Goal: Find specific page/section: Find specific page/section

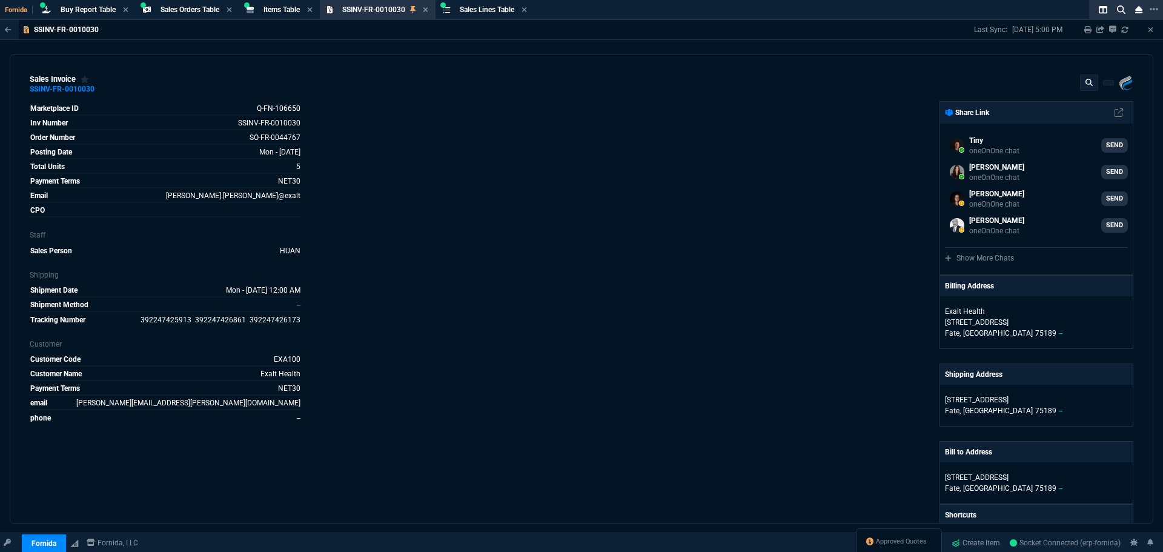
select select "9: OCAM"
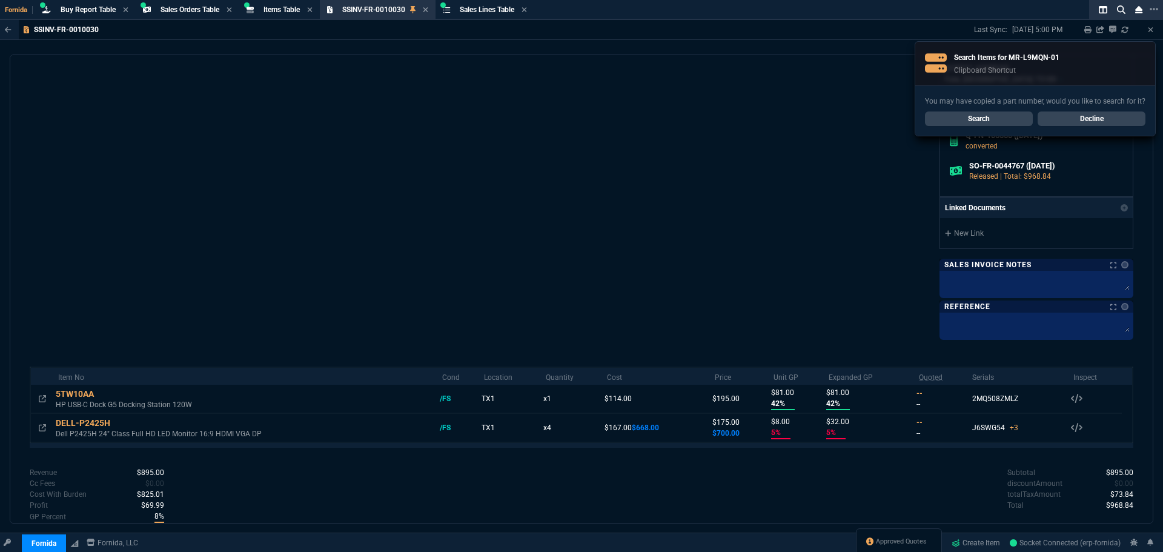
click at [980, 118] on link "Search" at bounding box center [979, 118] width 108 height 15
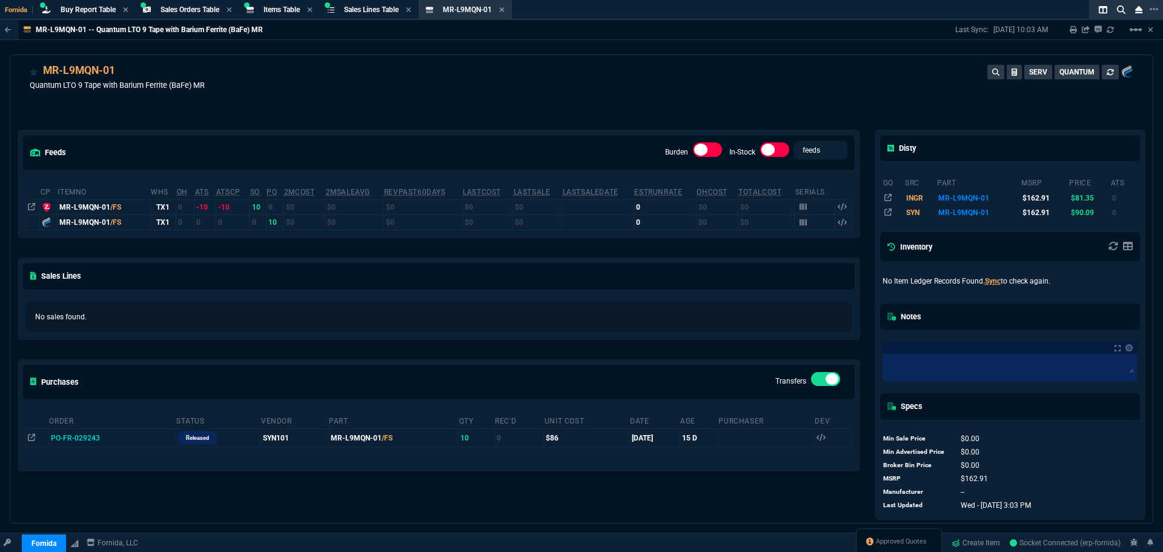
scroll to position [15, 0]
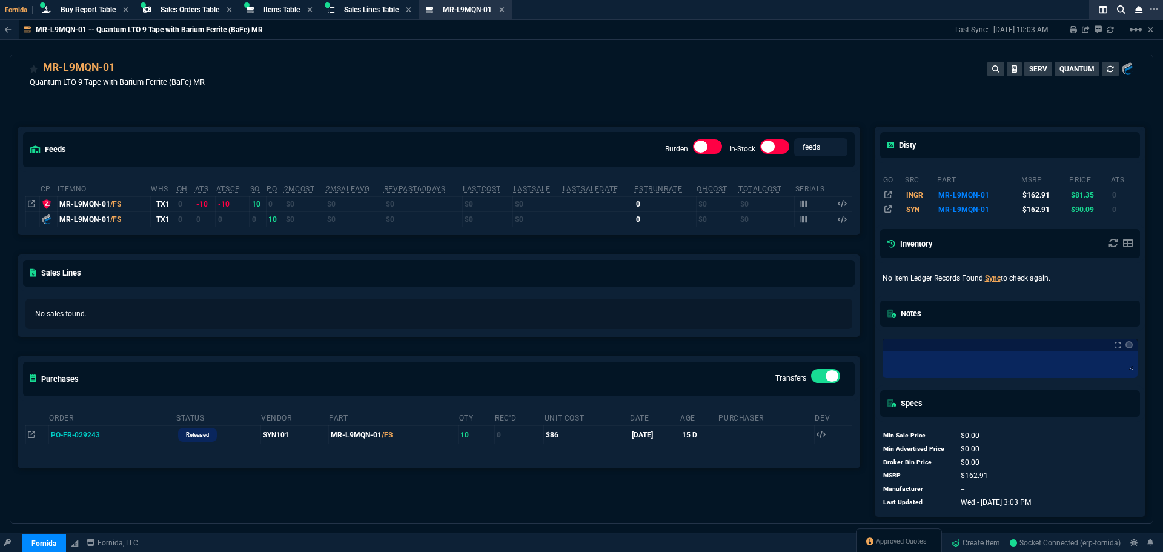
click at [259, 335] on div "No sales found." at bounding box center [439, 313] width 842 height 45
click at [105, 438] on icon at bounding box center [108, 434] width 7 height 7
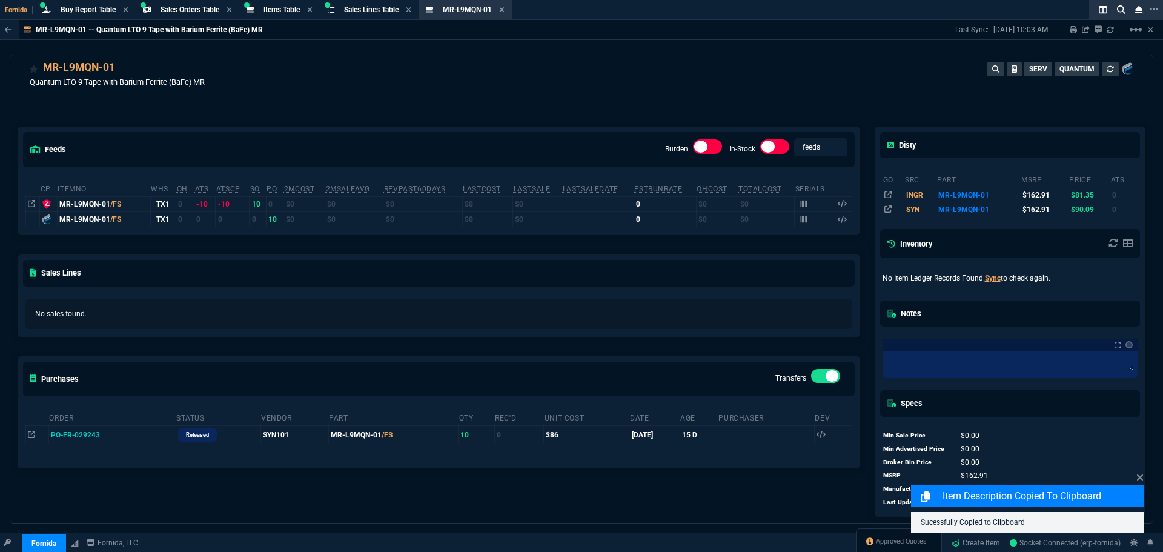
click at [305, 336] on div "No sales found." at bounding box center [439, 313] width 842 height 45
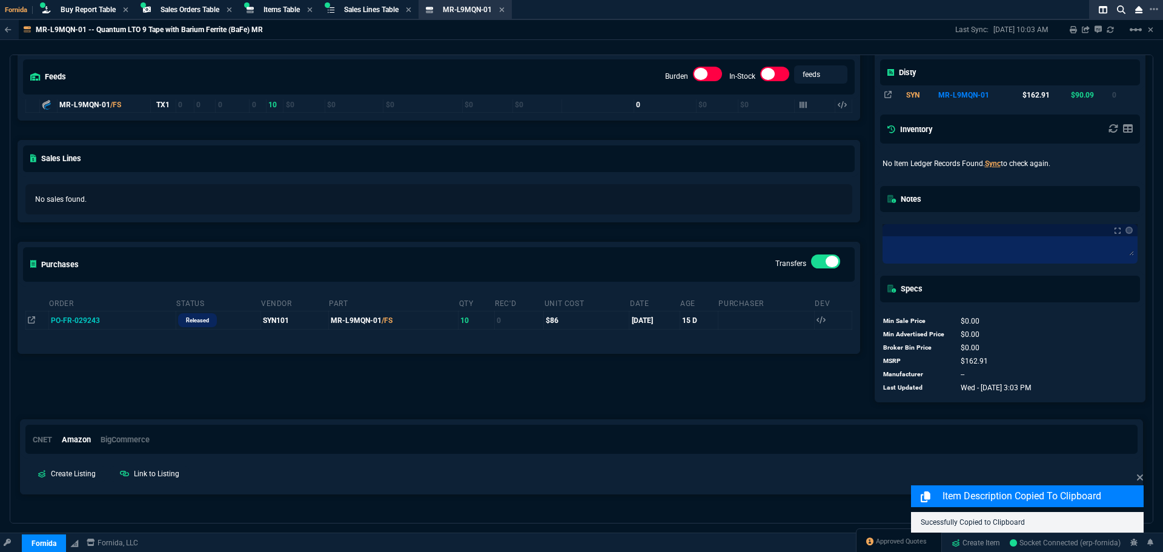
scroll to position [150, 0]
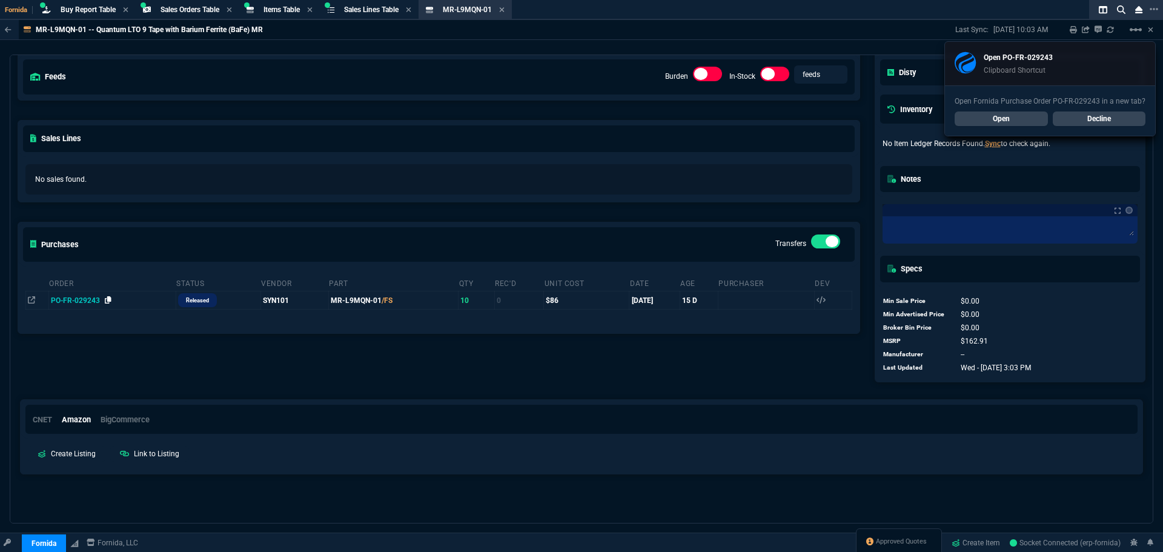
click at [105, 301] on icon at bounding box center [108, 299] width 7 height 7
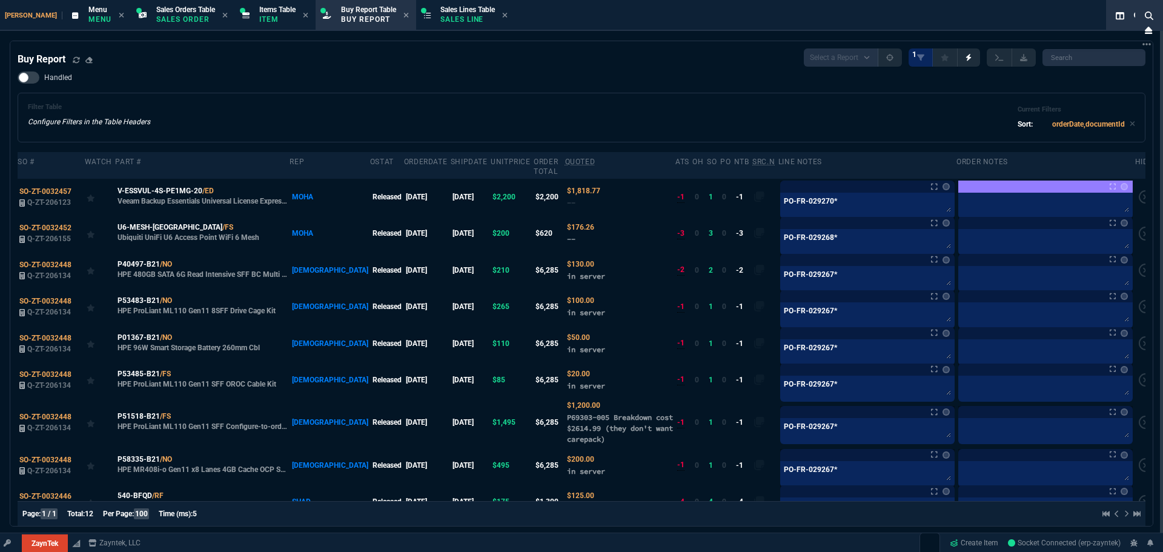
select select "9: OCAM"
click at [259, 24] on p "Item" at bounding box center [277, 20] width 36 height 10
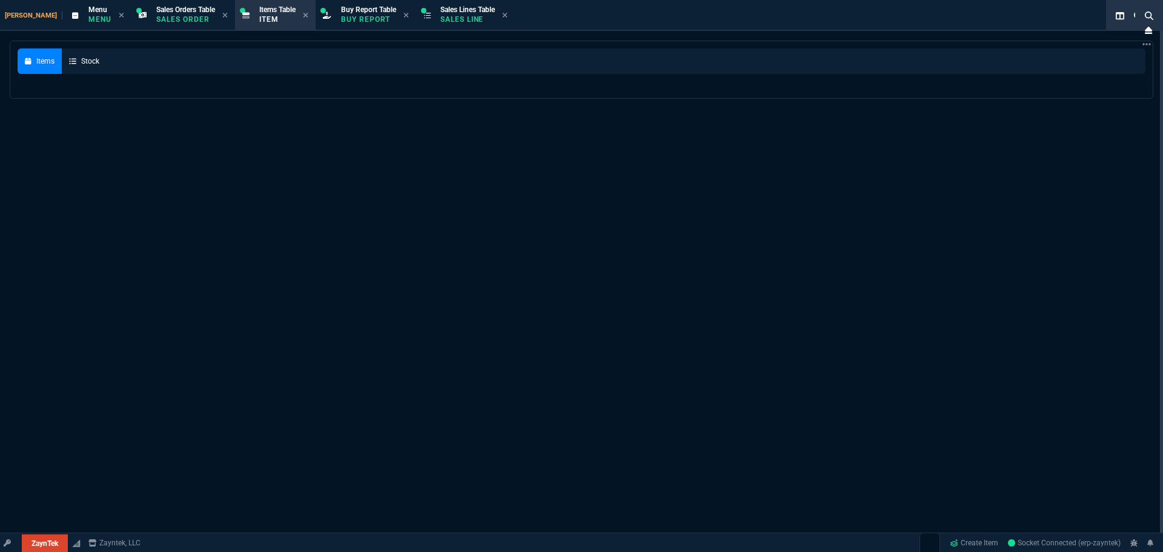
select select
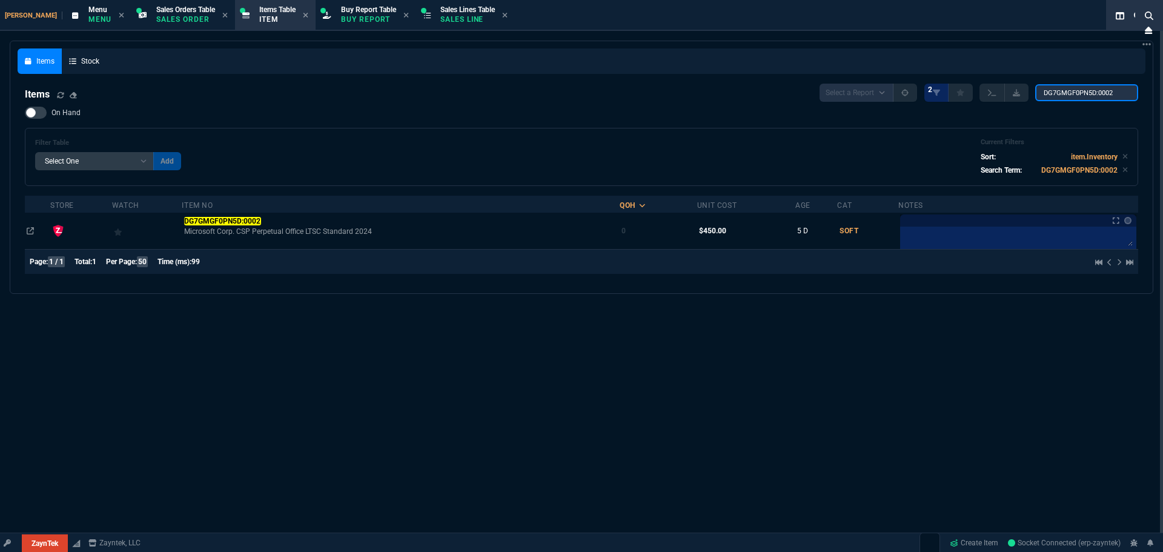
click at [1099, 95] on input "DG7GMGF0PN5D:0002" at bounding box center [1087, 92] width 103 height 17
click at [1086, 96] on input "DG7GMGF0PN5D:0002" at bounding box center [1087, 92] width 103 height 17
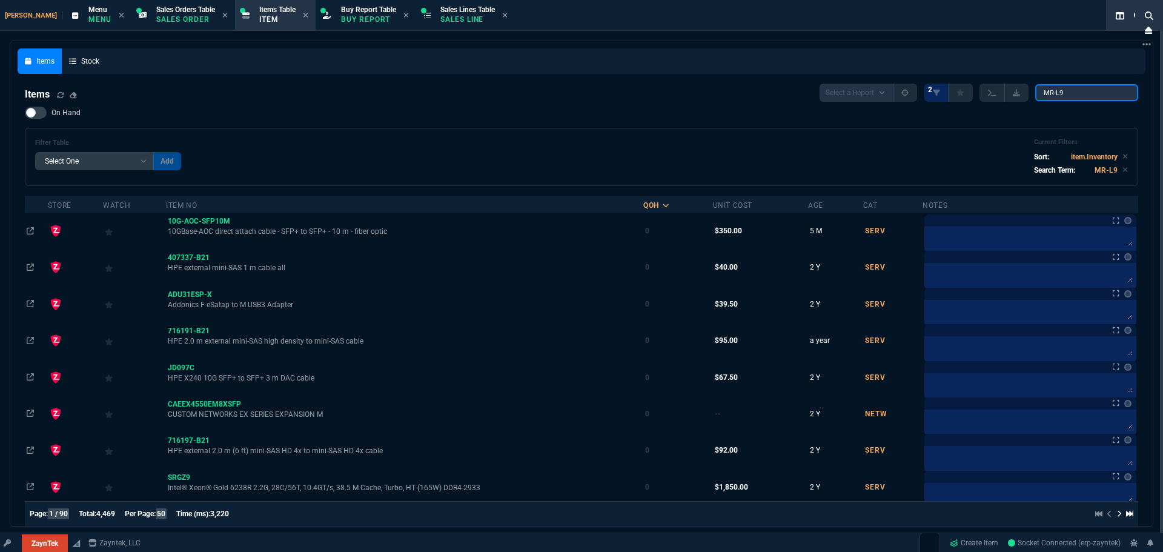
click at [1078, 95] on input "MR-L9" at bounding box center [1087, 92] width 103 height 17
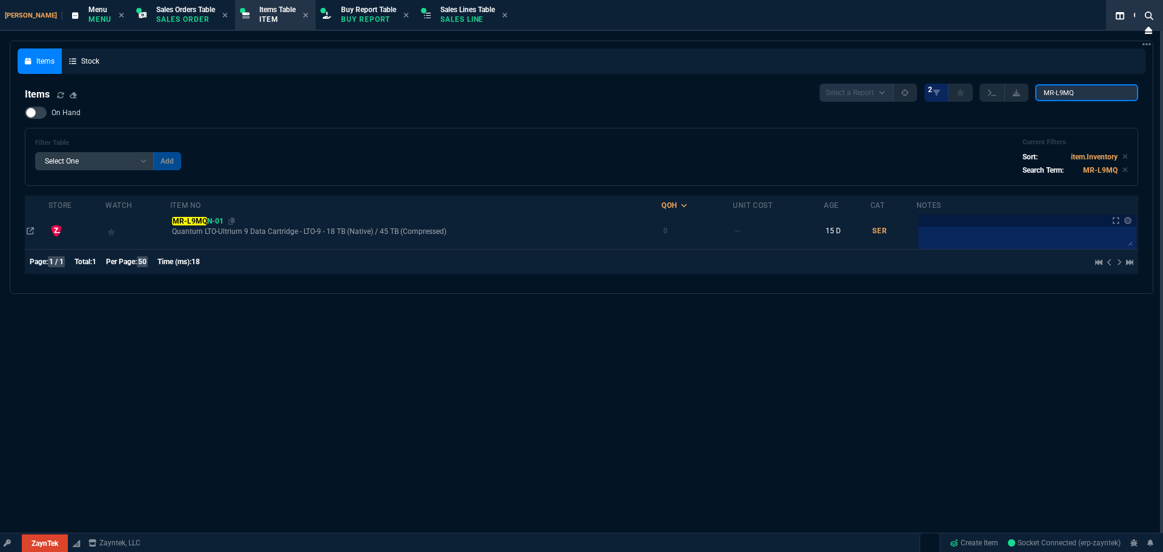
type input "MR-L9MQ"
click at [200, 221] on mark "MR-L9MQ" at bounding box center [189, 221] width 35 height 8
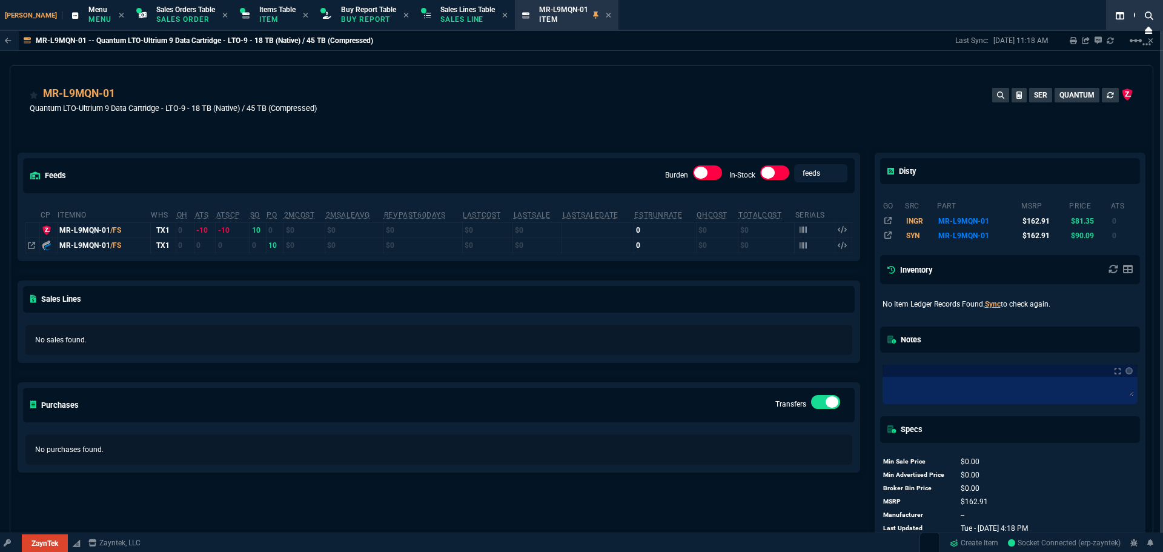
click at [363, 153] on div "feeds Burden In-Stock feeds prices cp ItemNo WHS OH ATS ATSCP SO PO 2MCost 2MSa…" at bounding box center [438, 338] width 857 height 424
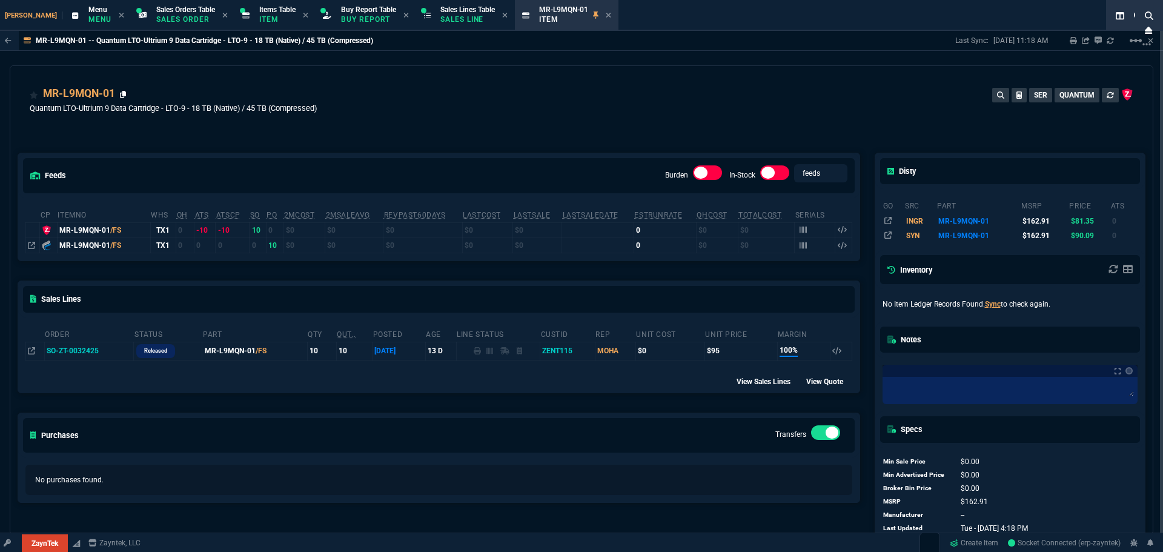
click at [121, 95] on icon at bounding box center [123, 94] width 7 height 7
